Goal: Transaction & Acquisition: Purchase product/service

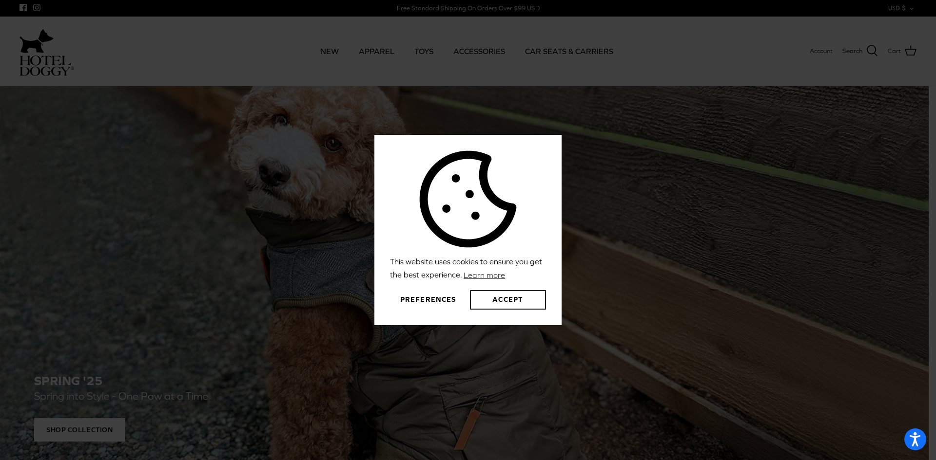
click at [499, 304] on button "Accept" at bounding box center [508, 299] width 76 height 19
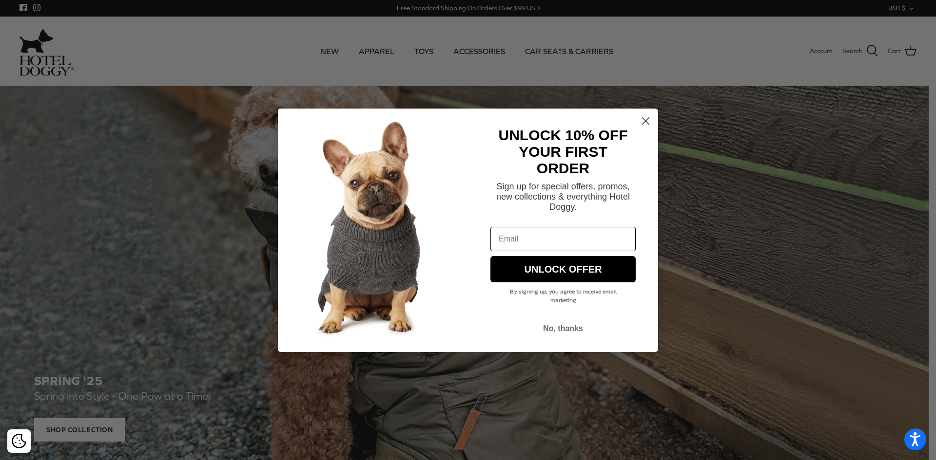
click at [650, 124] on circle "Close dialog" at bounding box center [645, 121] width 16 height 16
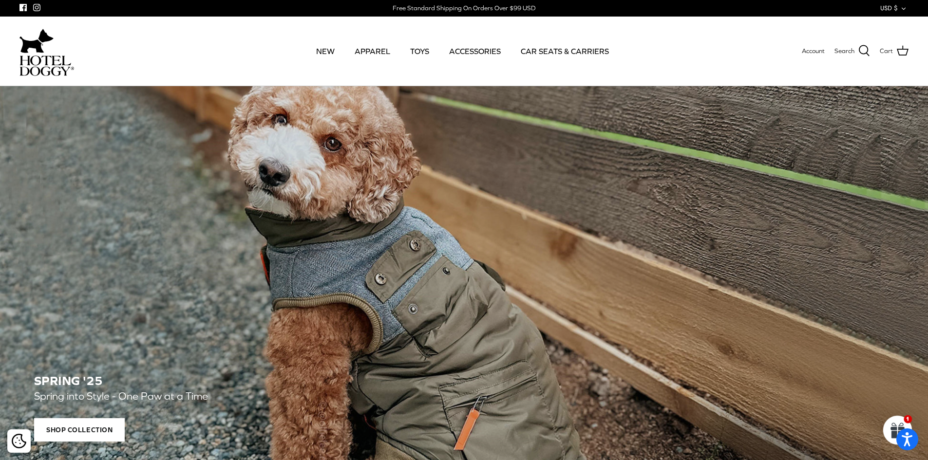
click at [890, 14] on button "USD $ Down" at bounding box center [894, 8] width 28 height 17
click at [881, 25] on link "CAD $" at bounding box center [885, 26] width 45 height 19
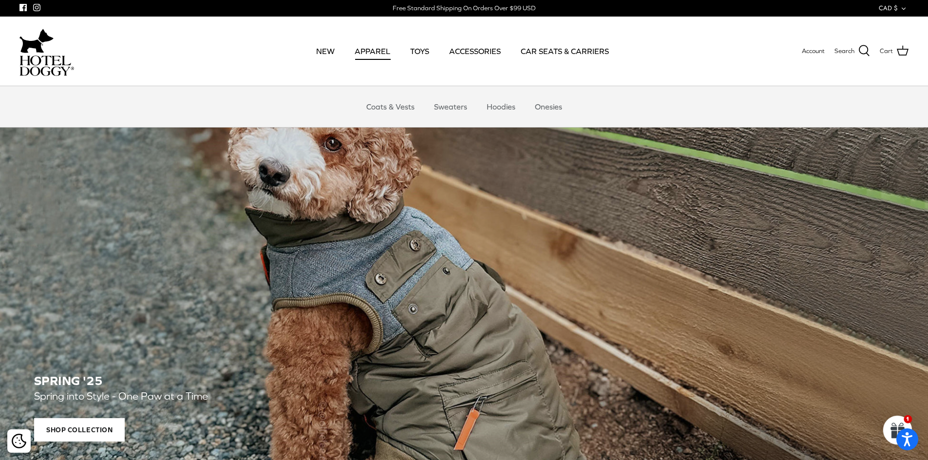
click at [359, 50] on link "APPAREL" at bounding box center [372, 51] width 53 height 33
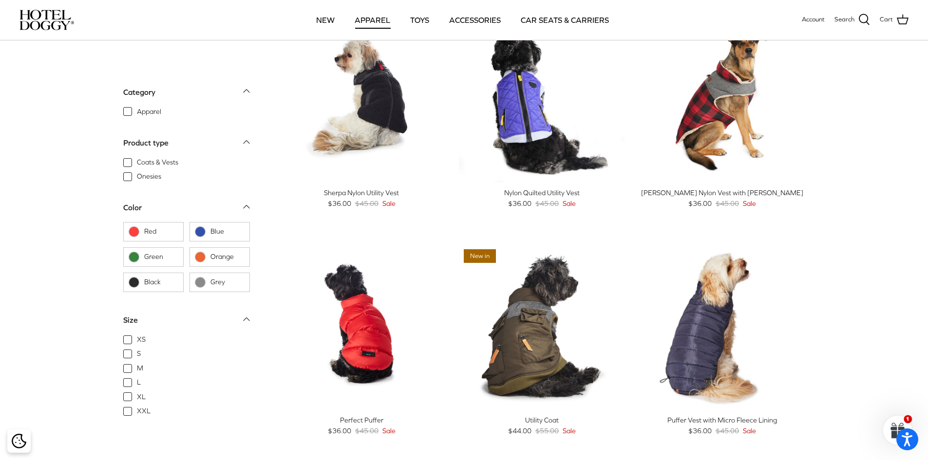
scroll to position [633, 0]
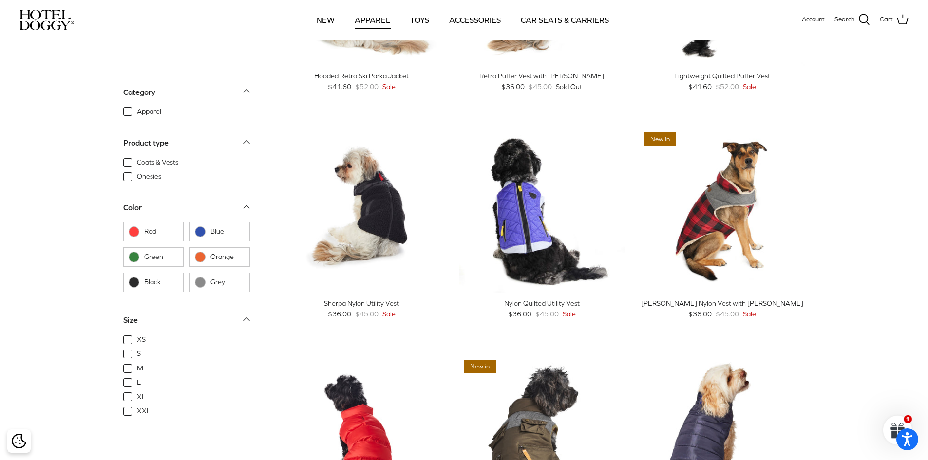
drag, startPoint x: 821, startPoint y: 204, endPoint x: 861, endPoint y: 160, distance: 59.3
click at [861, 160] on div "Apparel Filter Right Sort by Featured Down Featured Best selling Alphabetically…" at bounding box center [464, 99] width 928 height 1403
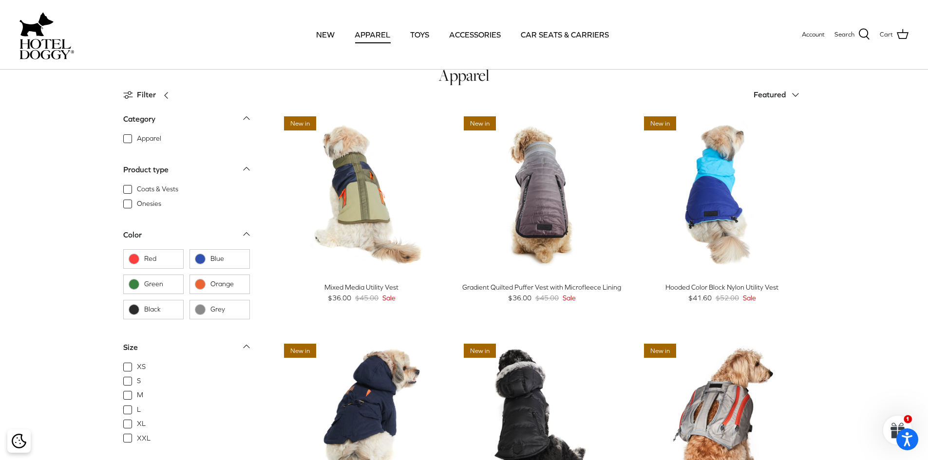
scroll to position [0, 0]
